Goal: Task Accomplishment & Management: Complete application form

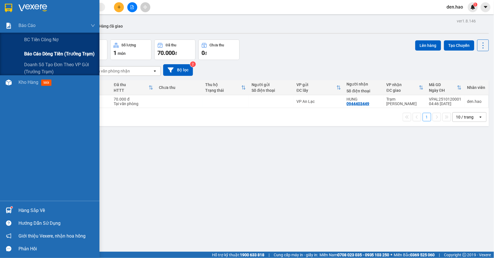
click at [24, 56] on span "Báo cáo dòng tiền (trưởng trạm)" at bounding box center [59, 53] width 70 height 7
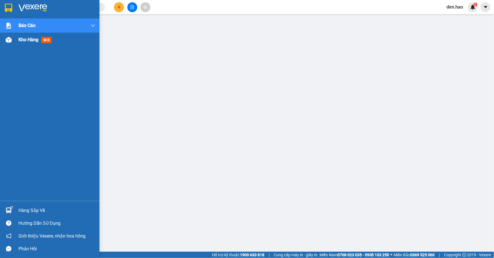
click at [12, 45] on div at bounding box center [9, 40] width 10 height 10
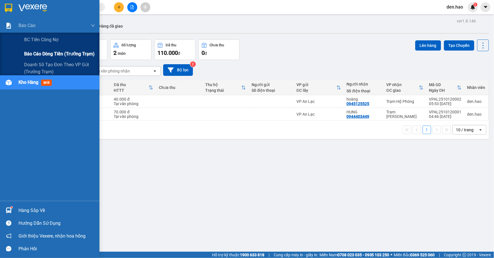
click at [34, 53] on span "Báo cáo dòng tiền (trưởng trạm)" at bounding box center [59, 53] width 70 height 7
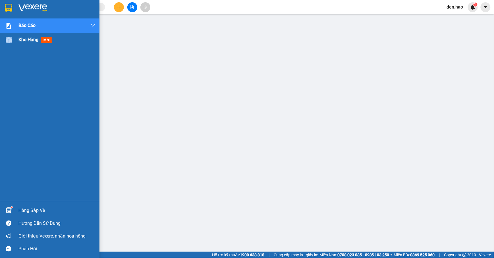
click at [11, 42] on div at bounding box center [9, 40] width 10 height 10
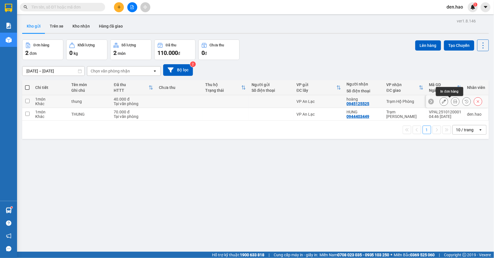
click at [453, 101] on icon at bounding box center [455, 101] width 4 height 4
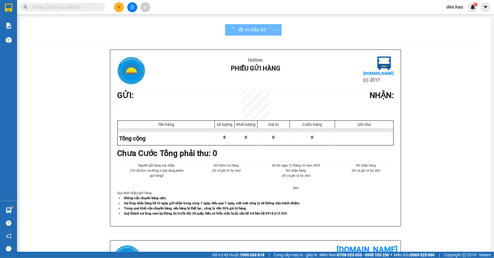
click at [245, 36] on div "In mẫu A5 Hotline: Phiếu gửi hàng [DOMAIN_NAME] (c) 2017 GỬI : NHẬN : Tên hàng …" at bounding box center [255, 214] width 470 height 395
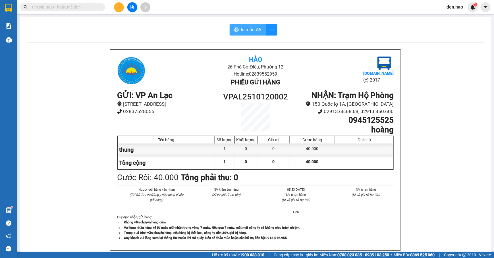
drag, startPoint x: 248, startPoint y: 31, endPoint x: 282, endPoint y: 32, distance: 34.1
click at [248, 30] on span "In mẫu A5" at bounding box center [251, 29] width 20 height 7
click at [118, 8] on icon "plus" at bounding box center [119, 7] width 4 height 4
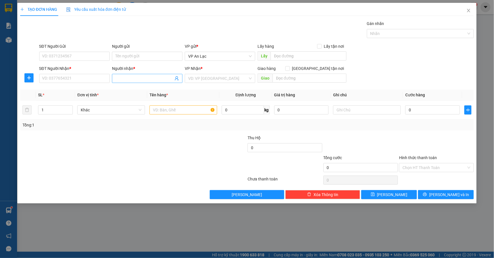
click at [124, 79] on input "Người nhận *" at bounding box center [144, 78] width 58 height 6
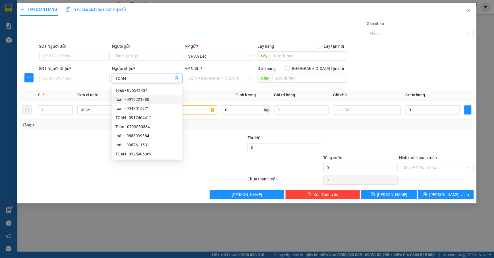
scroll to position [18, 0]
type input "TOAN B"
click at [129, 109] on div "toan bl - 0344704771" at bounding box center [147, 108] width 64 height 6
type input "0344704771"
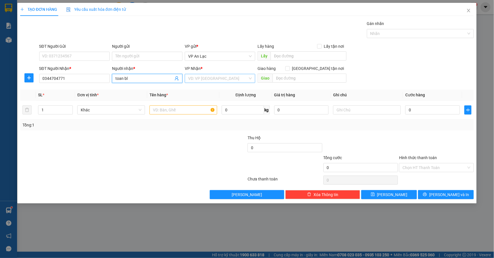
type input "toan bl"
click at [210, 79] on input "search" at bounding box center [218, 78] width 60 height 9
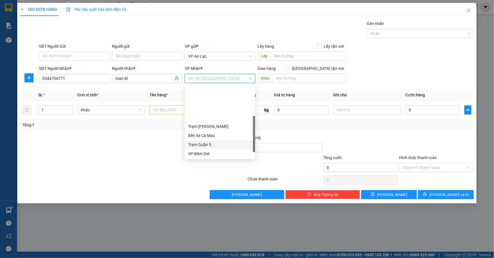
scroll to position [45, 0]
click at [207, 136] on div "VP [PERSON_NAME]" at bounding box center [220, 135] width 64 height 6
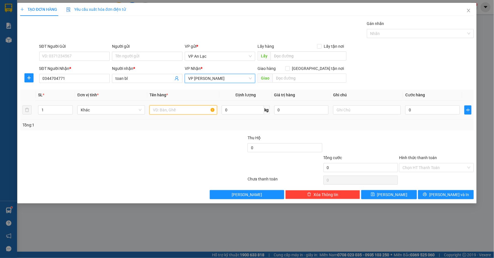
click at [170, 111] on input "text" at bounding box center [183, 109] width 68 height 9
type input "BAO"
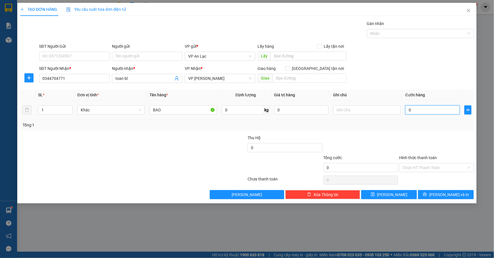
click at [405, 110] on input "0" at bounding box center [432, 109] width 55 height 9
click at [406, 109] on input "0" at bounding box center [432, 109] width 55 height 9
type input "30"
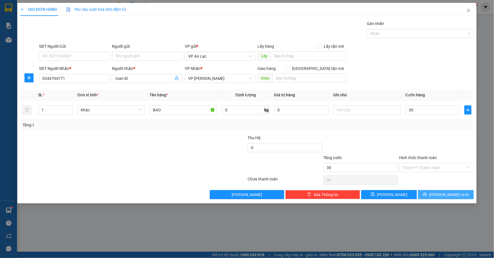
type input "30.000"
click at [441, 196] on span "[PERSON_NAME] và In" at bounding box center [449, 194] width 40 height 6
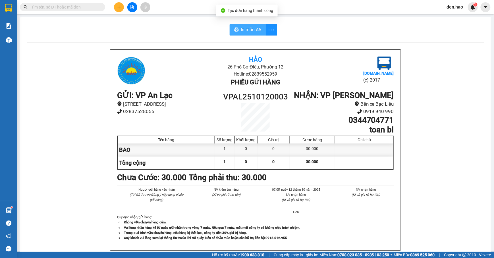
click at [241, 27] on span "In mẫu A5" at bounding box center [251, 29] width 20 height 7
click at [83, 5] on input "text" at bounding box center [64, 7] width 67 height 6
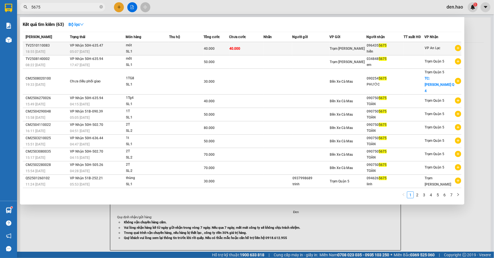
type input "5675"
click at [168, 45] on div "mót" at bounding box center [147, 45] width 43 height 6
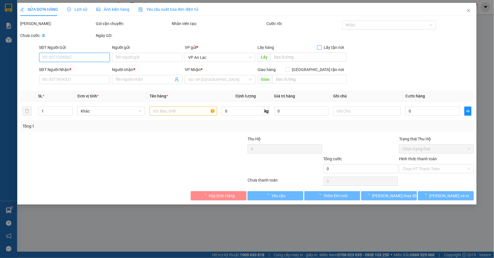
type input "0964355675"
type input "hiền"
type input "40.000"
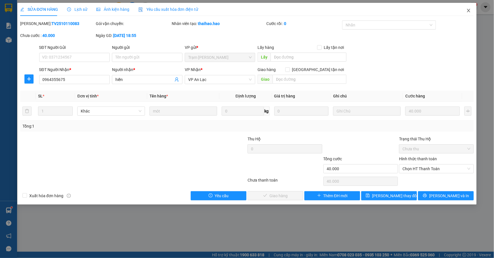
click at [468, 11] on icon "close" at bounding box center [468, 10] width 5 height 5
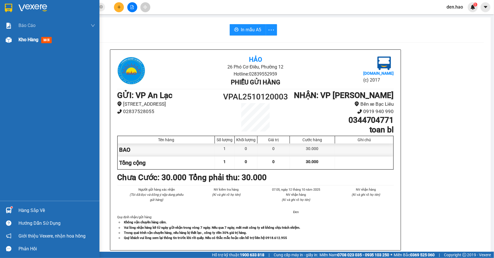
click at [7, 41] on img at bounding box center [9, 40] width 6 height 6
